Goal: Task Accomplishment & Management: Complete application form

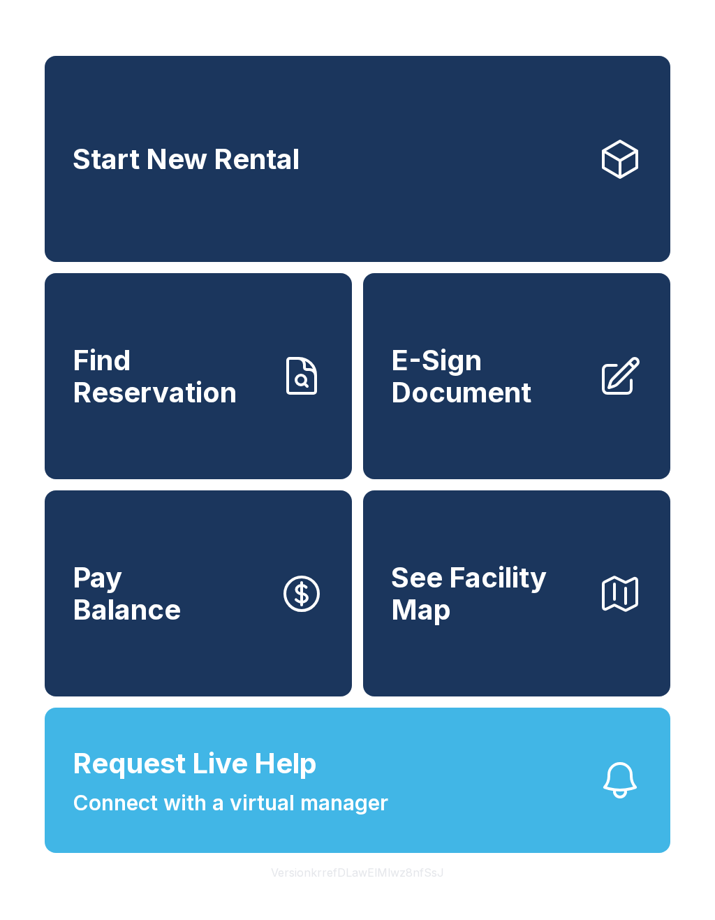
click at [464, 383] on span "E-Sign Document" at bounding box center [489, 376] width 196 height 64
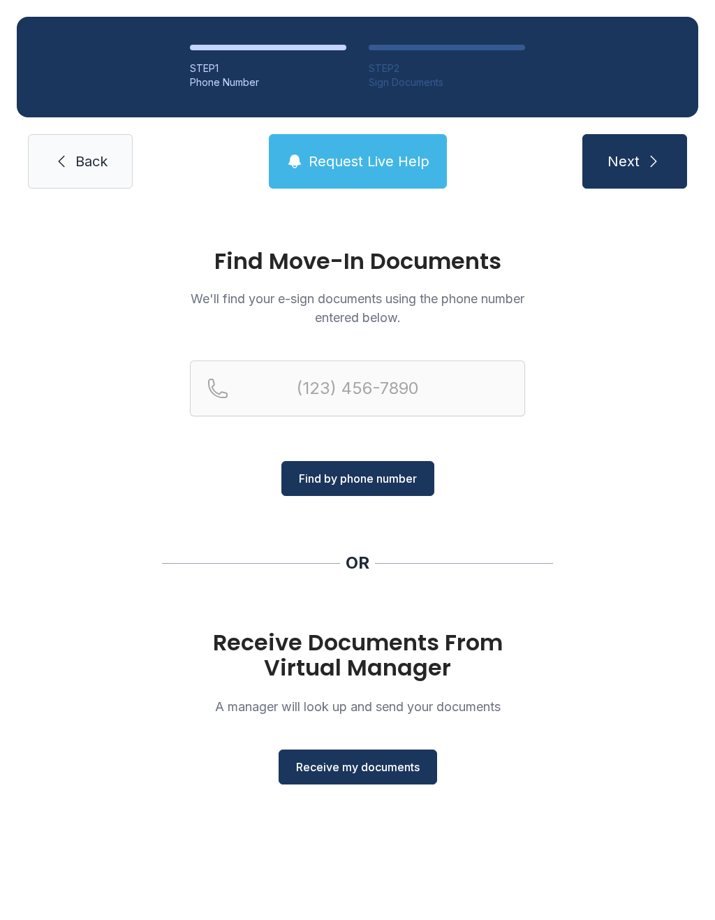
click at [360, 476] on span "Find by phone number" at bounding box center [358, 478] width 118 height 17
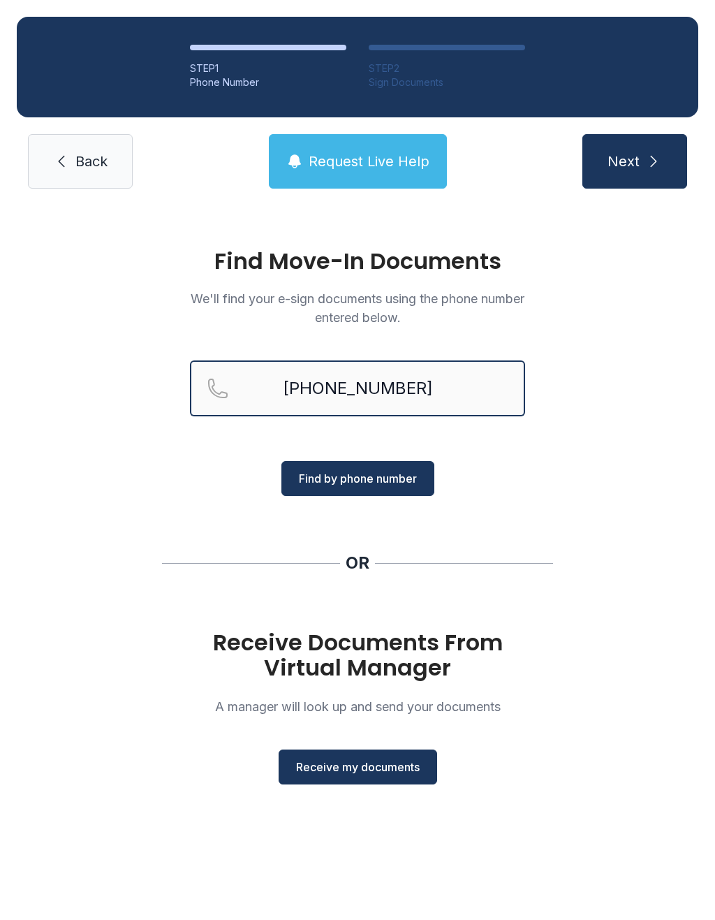
type input "[PHONE_NUMBER]"
click at [634, 161] on button "Next" at bounding box center [635, 161] width 105 height 54
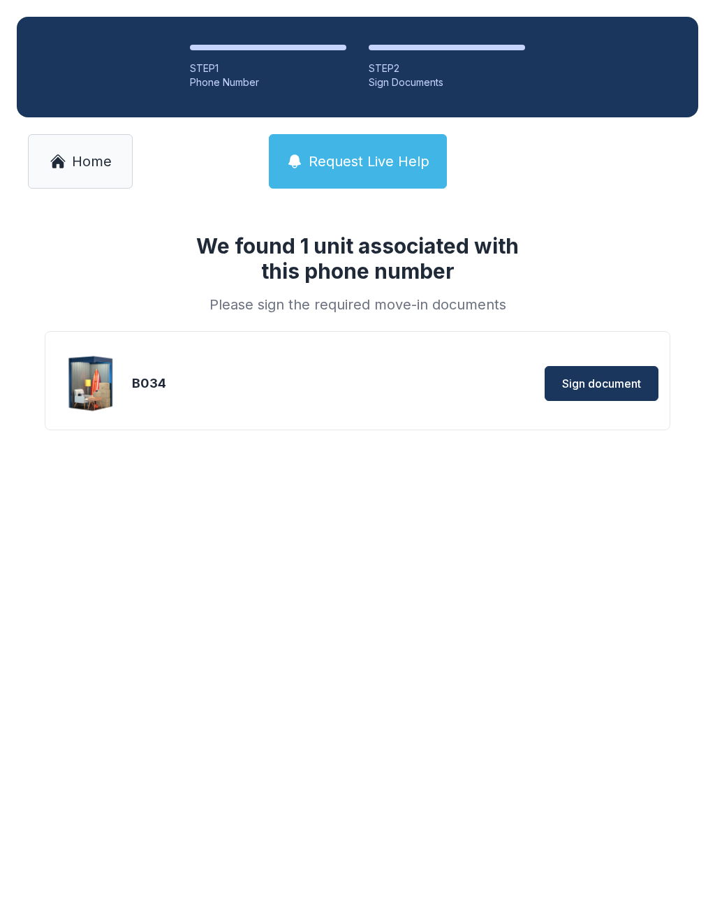
click at [612, 382] on span "Sign document" at bounding box center [601, 383] width 79 height 17
click at [78, 164] on span "Home" at bounding box center [92, 162] width 40 height 20
